Goal: Transaction & Acquisition: Subscribe to service/newsletter

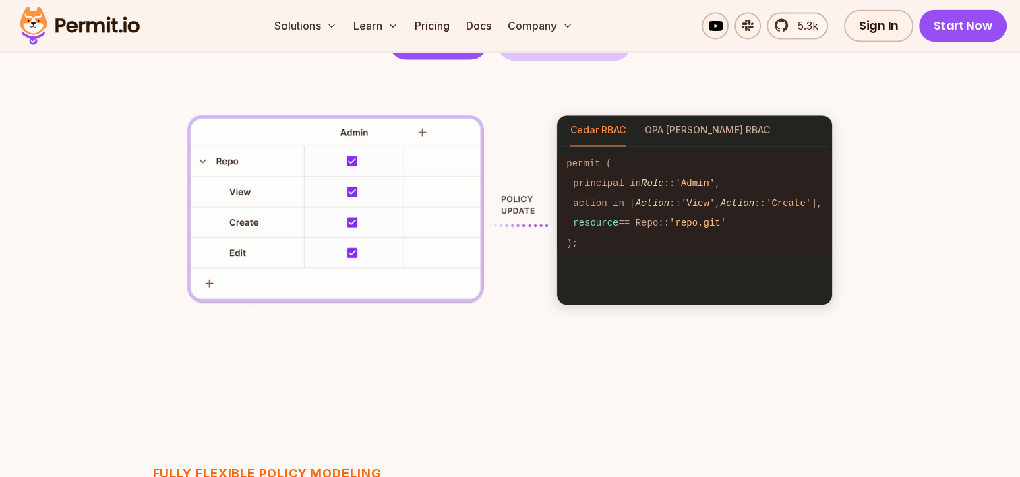
scroll to position [2016, 0]
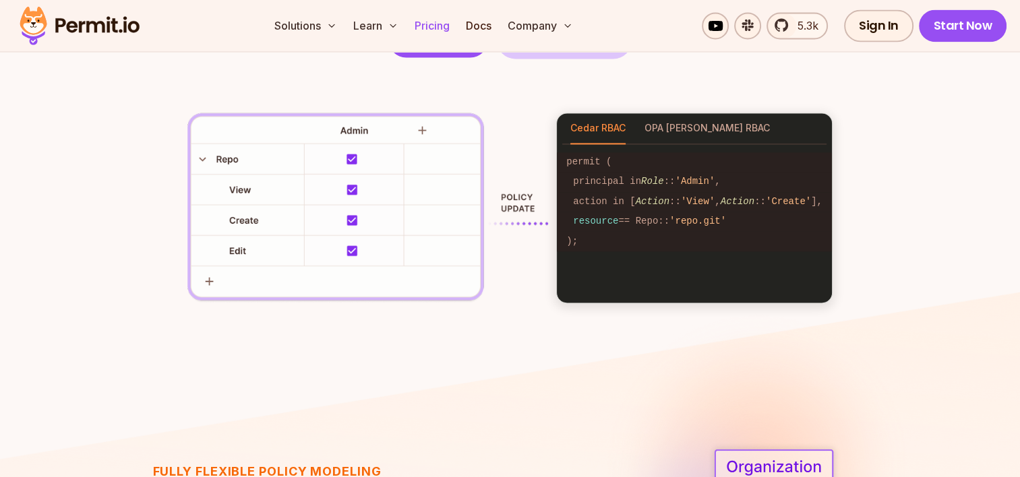
click at [428, 30] on link "Pricing" at bounding box center [432, 25] width 46 height 27
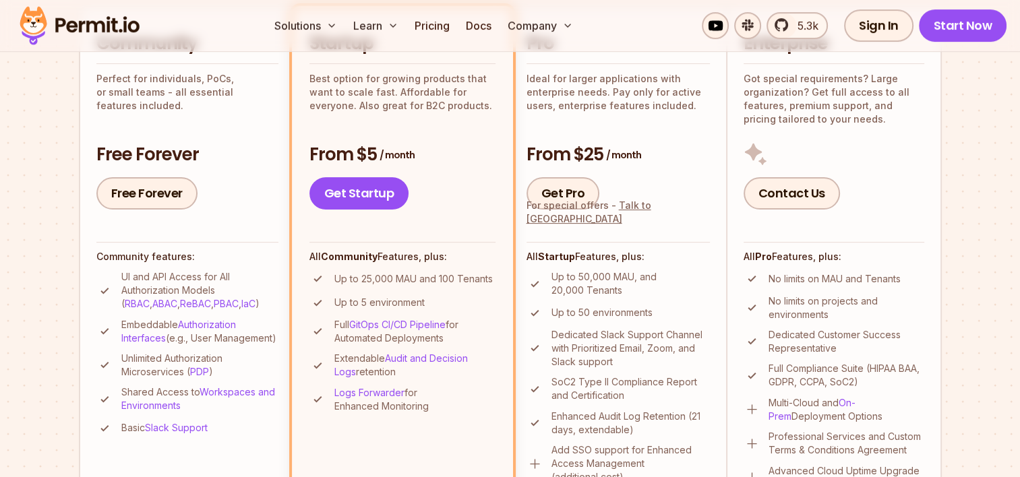
scroll to position [353, 0]
click at [146, 188] on link "Free Forever" at bounding box center [146, 193] width 101 height 32
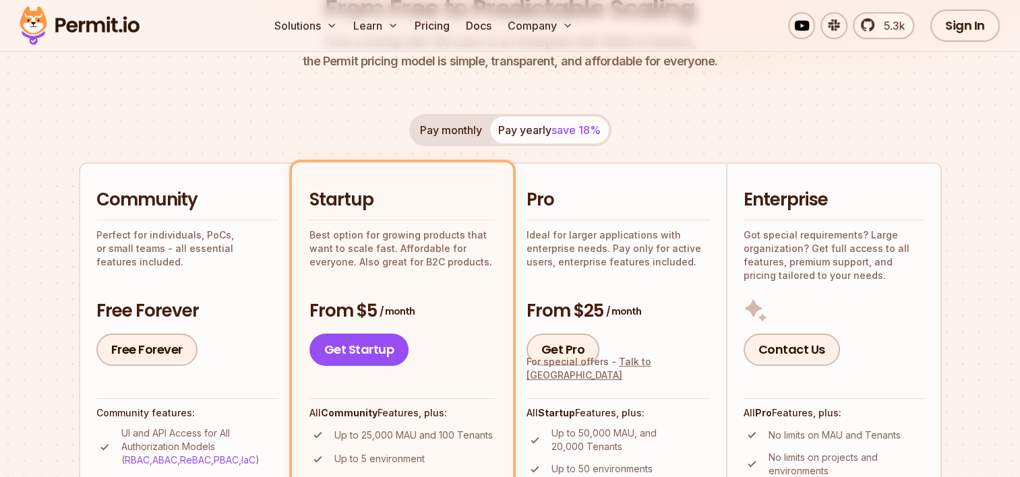
scroll to position [0, 0]
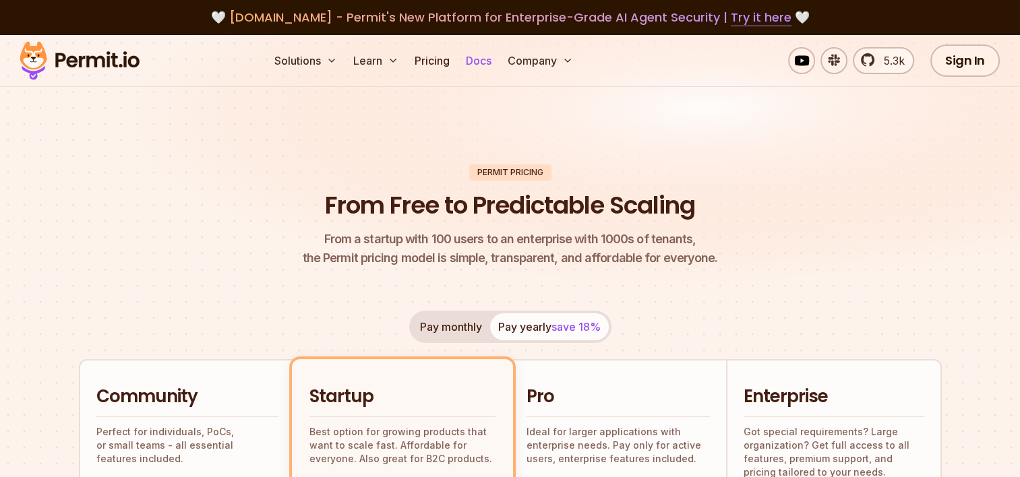
click at [475, 65] on link "Docs" at bounding box center [478, 60] width 36 height 27
click at [982, 63] on link "Sign In" at bounding box center [964, 60] width 69 height 32
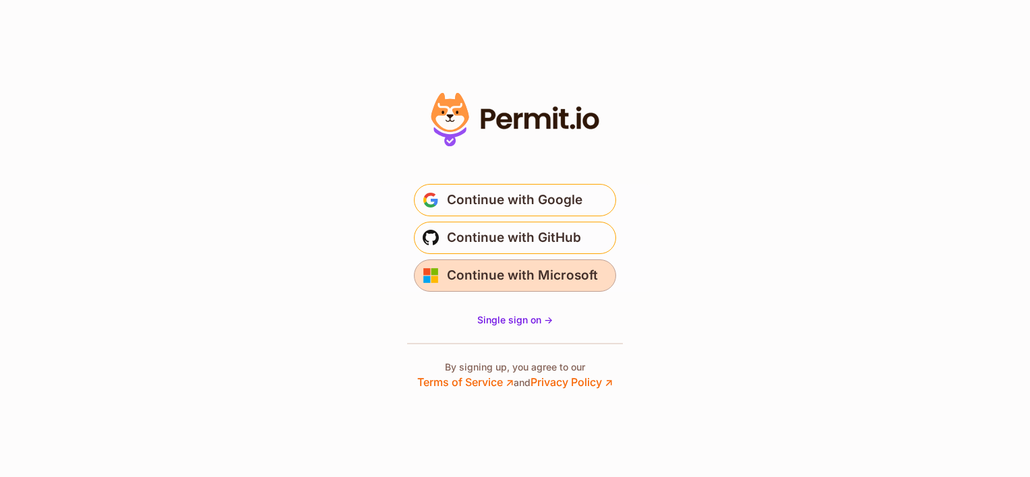
click at [471, 280] on span "Continue with Microsoft" at bounding box center [522, 276] width 151 height 22
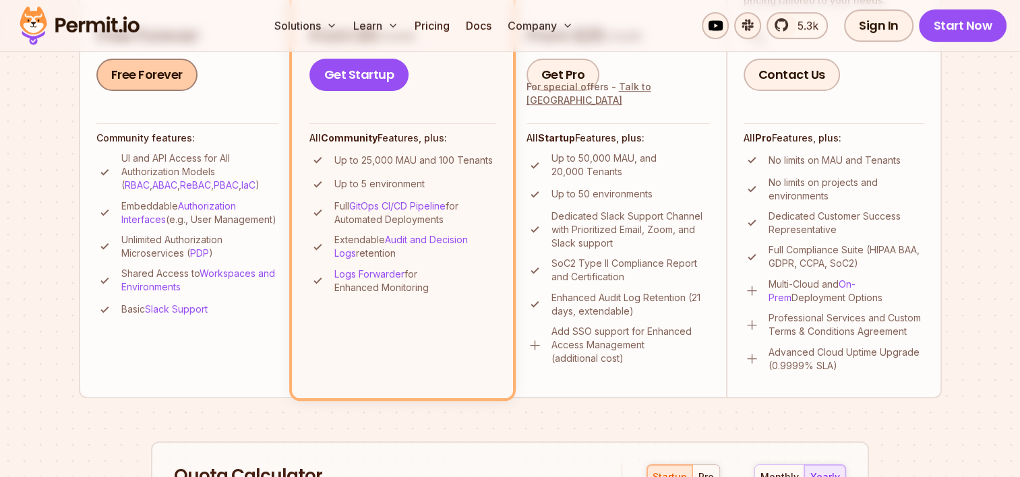
click at [150, 78] on link "Free Forever" at bounding box center [146, 75] width 101 height 32
click at [142, 78] on link "Free Forever" at bounding box center [146, 75] width 101 height 32
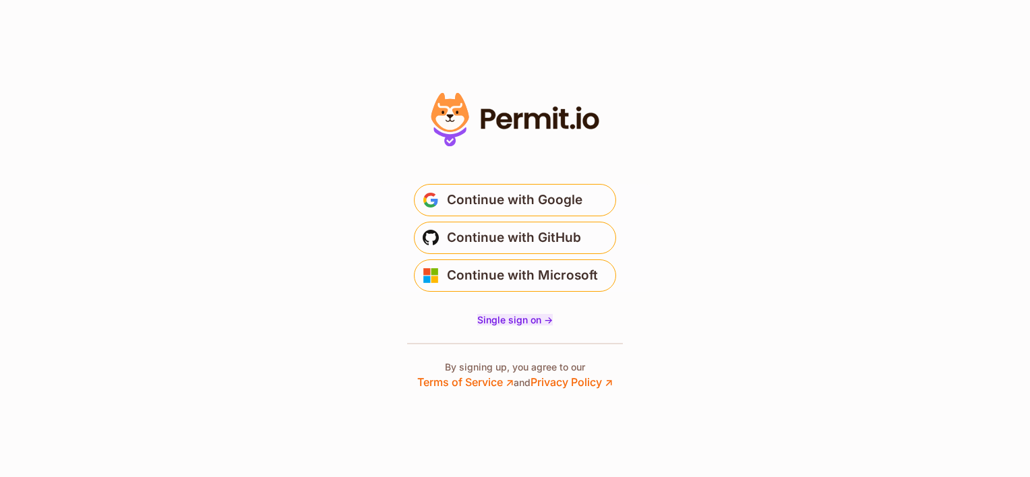
click at [530, 318] on span "Single sign on ->" at bounding box center [515, 319] width 76 height 11
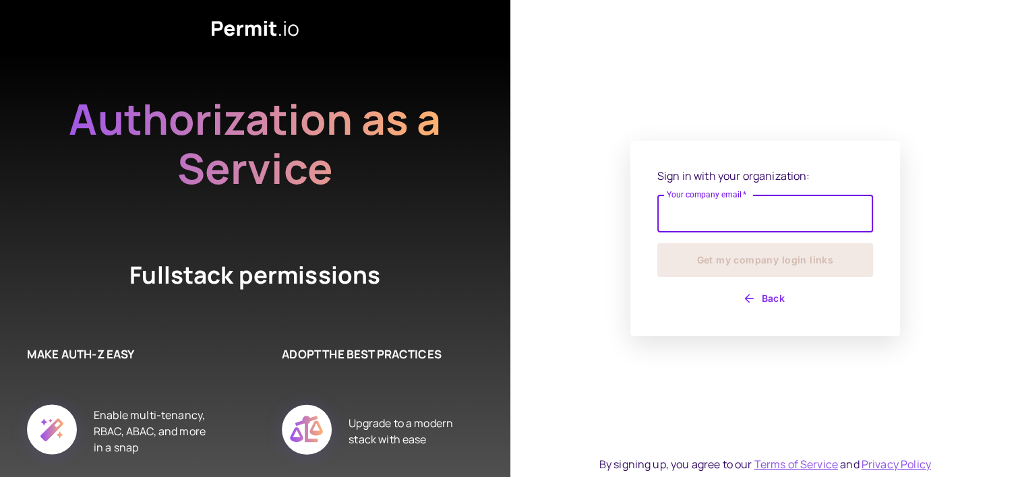
click at [739, 216] on input "Your company email   *" at bounding box center [765, 214] width 216 height 38
type input "**********"
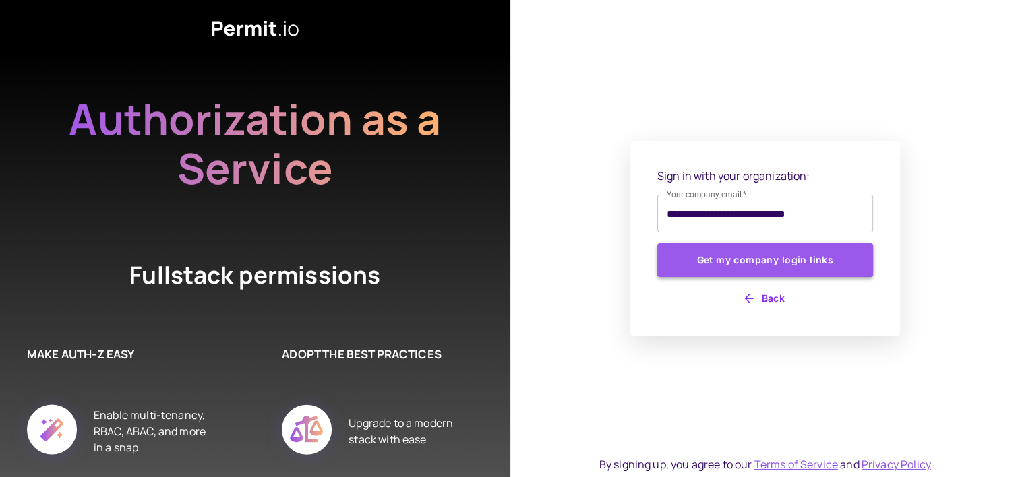
click at [737, 260] on button "Get my company login links" at bounding box center [765, 260] width 216 height 34
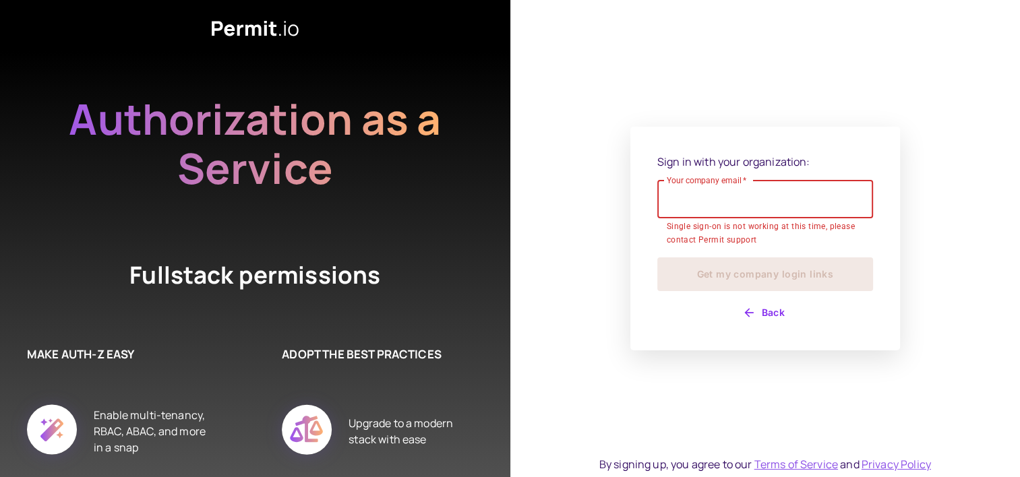
click at [728, 202] on input "Your company email   *" at bounding box center [765, 200] width 216 height 38
type input "**********"
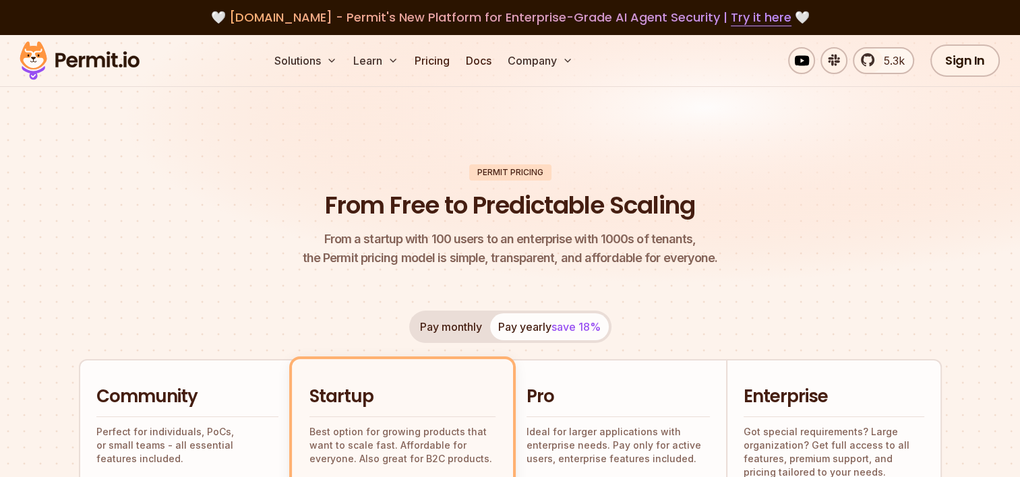
click at [88, 55] on img at bounding box center [79, 61] width 132 height 46
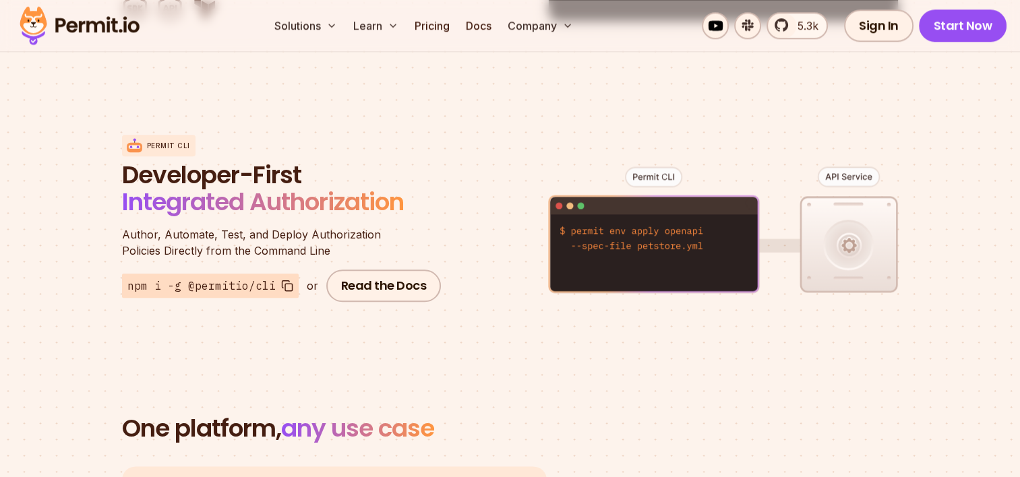
scroll to position [1607, 0]
